Goal: Information Seeking & Learning: Find specific page/section

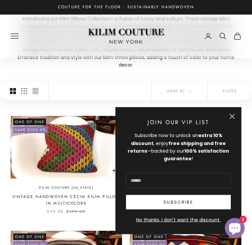
click at [190, 89] on span "Sort by" at bounding box center [179, 92] width 25 height 6
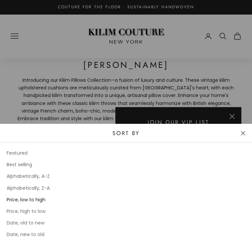
click at [241, 136] on button "Close" at bounding box center [243, 133] width 5 height 5
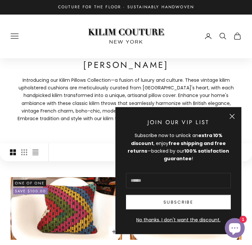
scroll to position [13, 0]
click at [234, 117] on button "Close" at bounding box center [232, 116] width 5 height 5
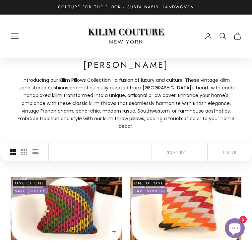
click at [230, 146] on button "Filter" at bounding box center [230, 153] width 44 height 18
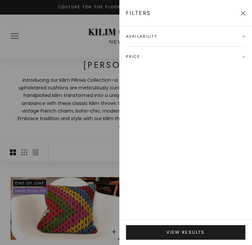
click at [242, 12] on button "Close" at bounding box center [243, 13] width 5 height 5
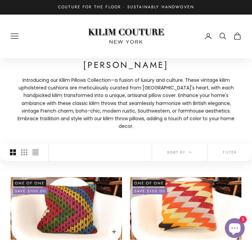
click at [219, 33] on icon "Secondary navigation" at bounding box center [223, 36] width 8 height 8
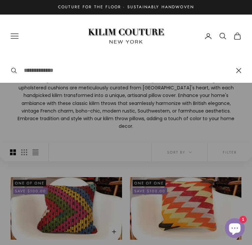
click at [25, 69] on input "Search" at bounding box center [127, 70] width 206 height 9
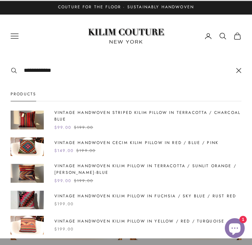
type input "**********"
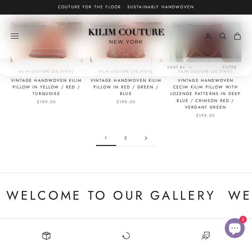
scroll to position [849, 0]
click at [141, 133] on link "Go to page 2" at bounding box center [146, 138] width 20 height 15
